Goal: Check status: Check status

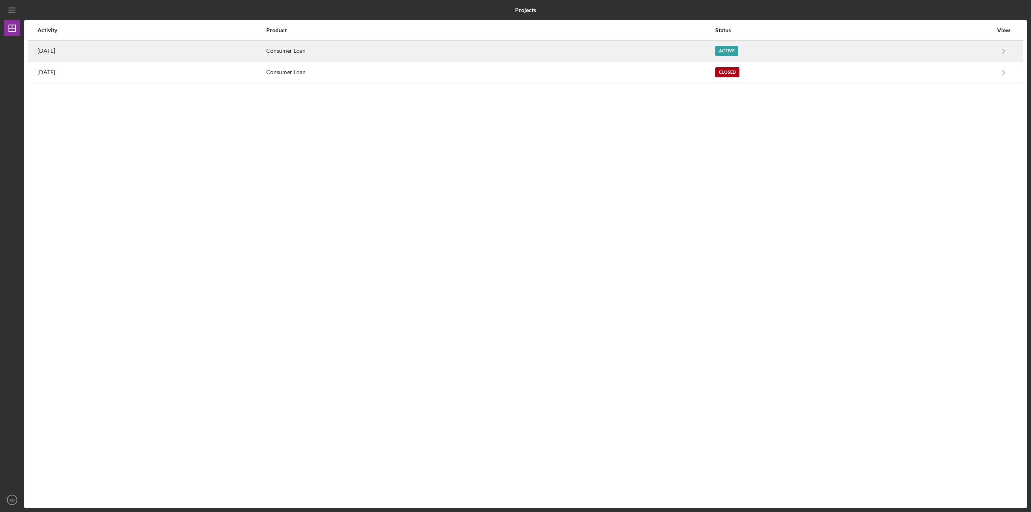
click at [120, 53] on div "[DATE]" at bounding box center [151, 51] width 228 height 20
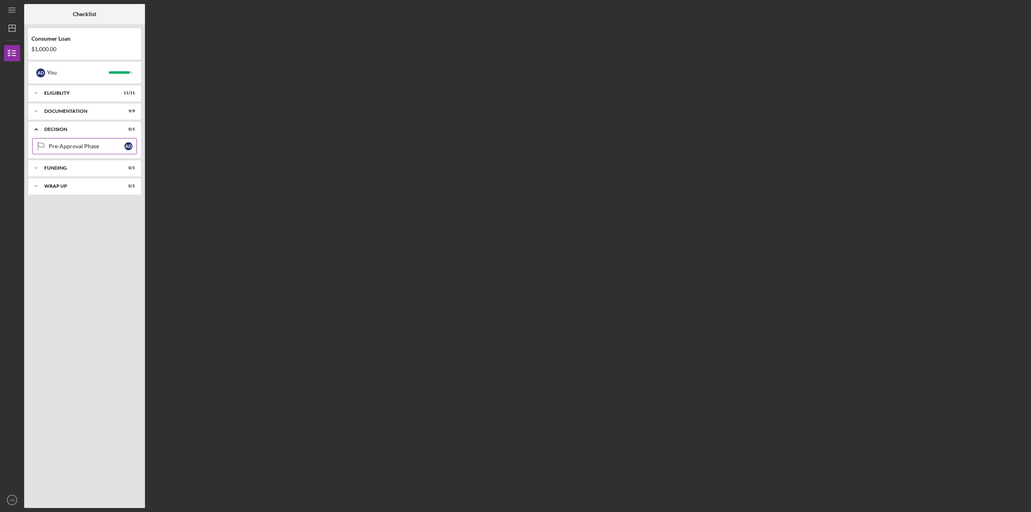
click at [75, 143] on div "Pre-Approval Phase" at bounding box center [87, 146] width 76 height 6
